Goal: Navigation & Orientation: Go to known website

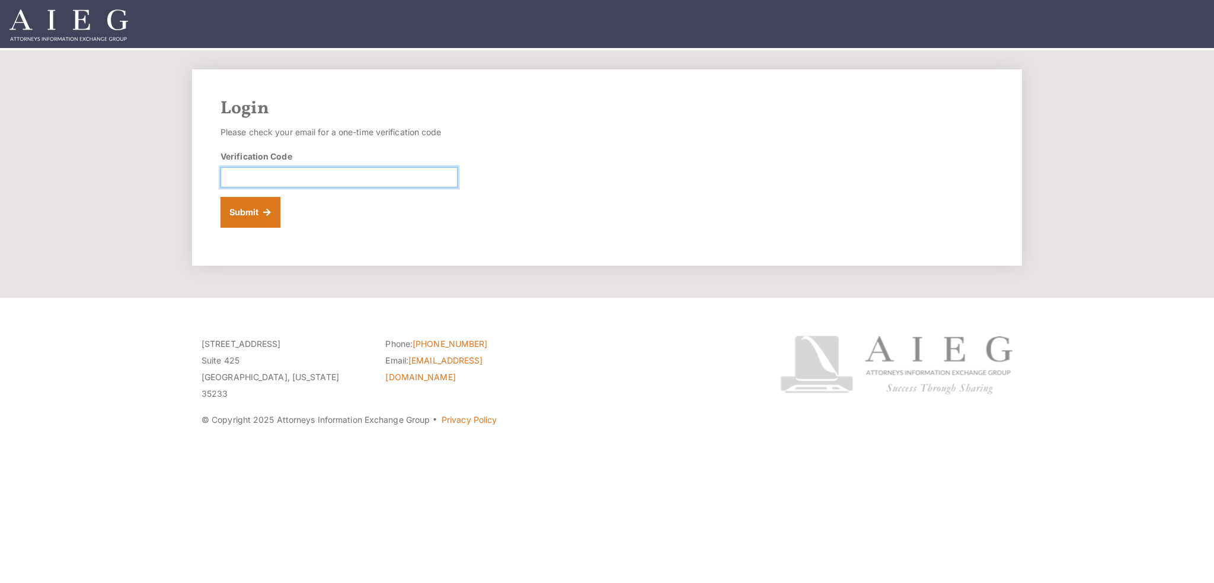
click at [353, 183] on input "Verification Code" at bounding box center [339, 177] width 237 height 20
paste input "960244"
type input "960244"
click at [261, 220] on button "Submit" at bounding box center [251, 212] width 60 height 31
click at [339, 167] on input "Verification Code" at bounding box center [339, 177] width 237 height 20
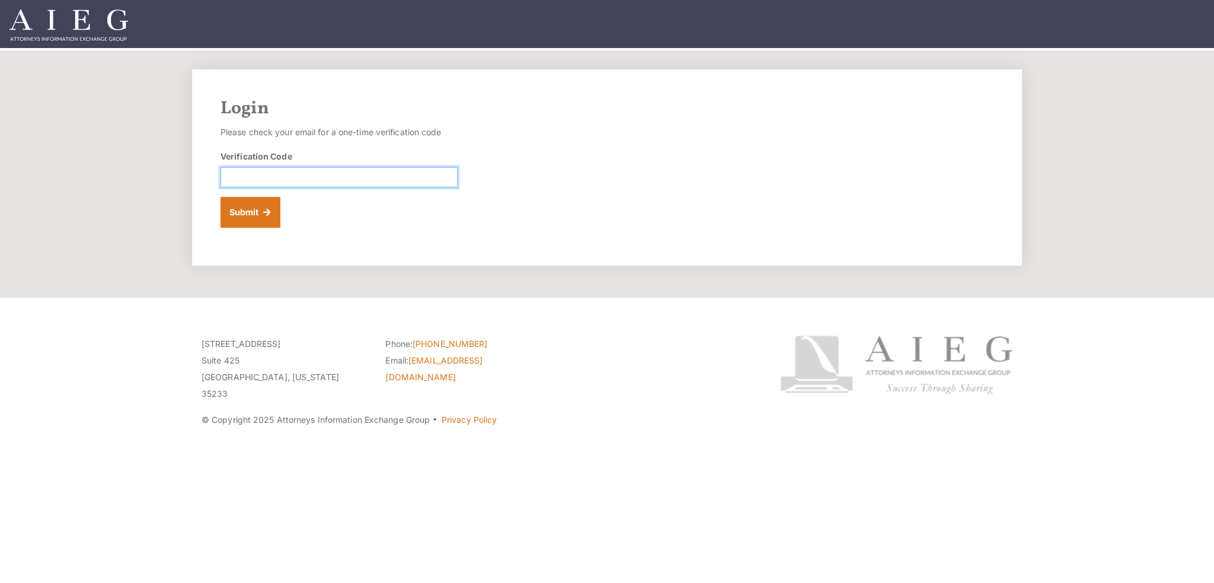
click at [282, 179] on input "Verification Code" at bounding box center [339, 177] width 237 height 20
paste input "206226"
type input "206226"
click at [262, 214] on button "Submit" at bounding box center [251, 212] width 60 height 31
